Goal: Check status: Check status

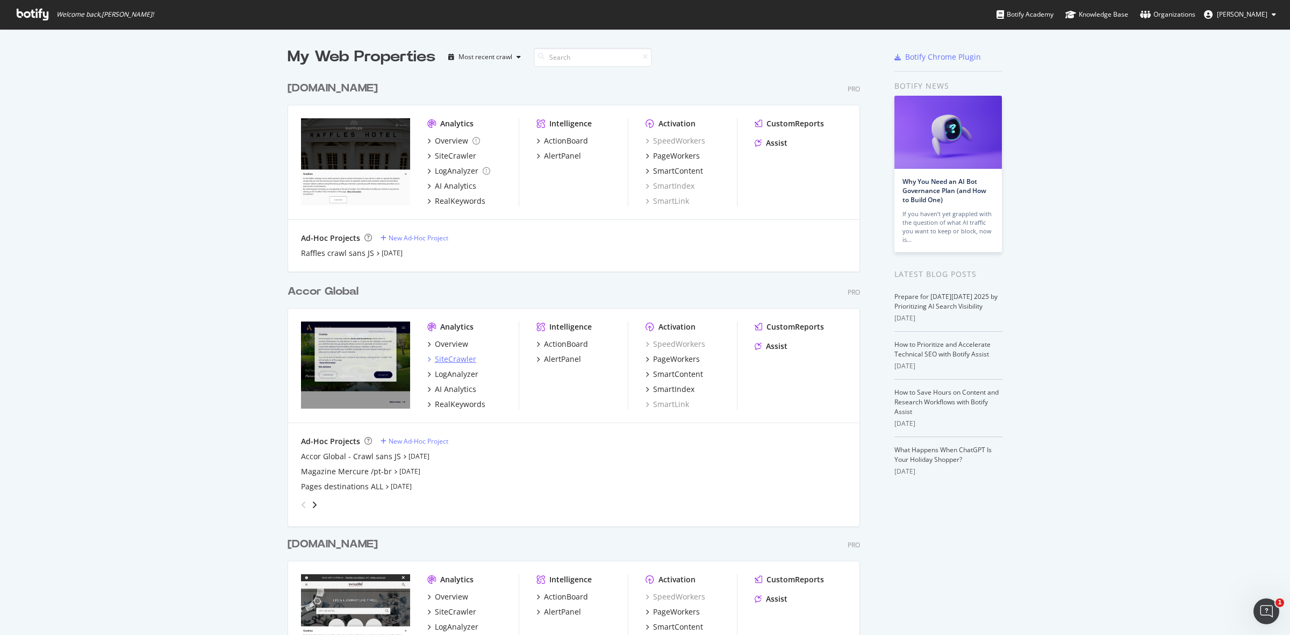
click at [452, 355] on div "SiteCrawler" at bounding box center [455, 359] width 41 height 11
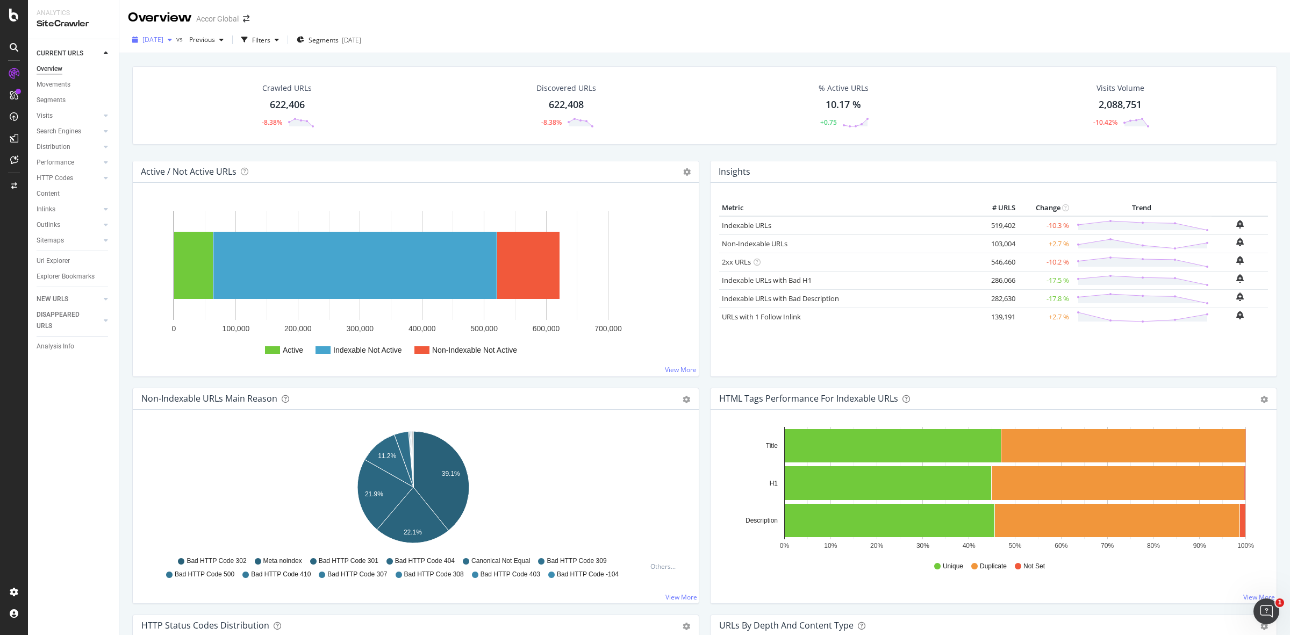
click at [172, 42] on icon "button" at bounding box center [170, 40] width 4 height 6
